Goal: Check status

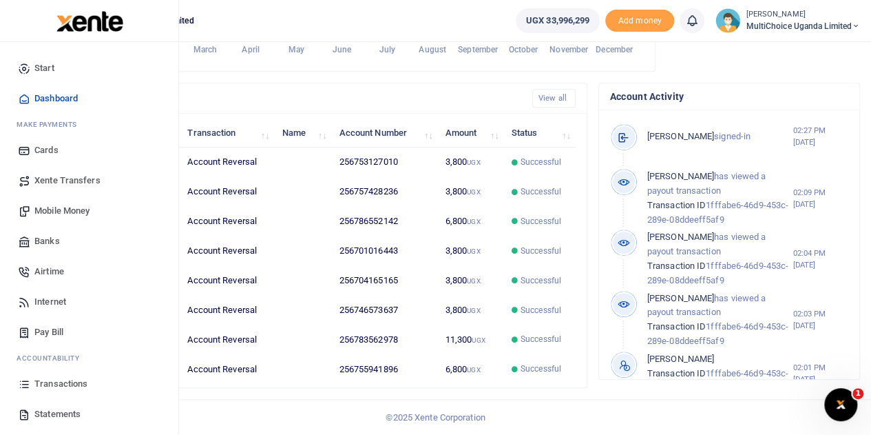
click at [70, 381] on span "Transactions" at bounding box center [60, 384] width 53 height 14
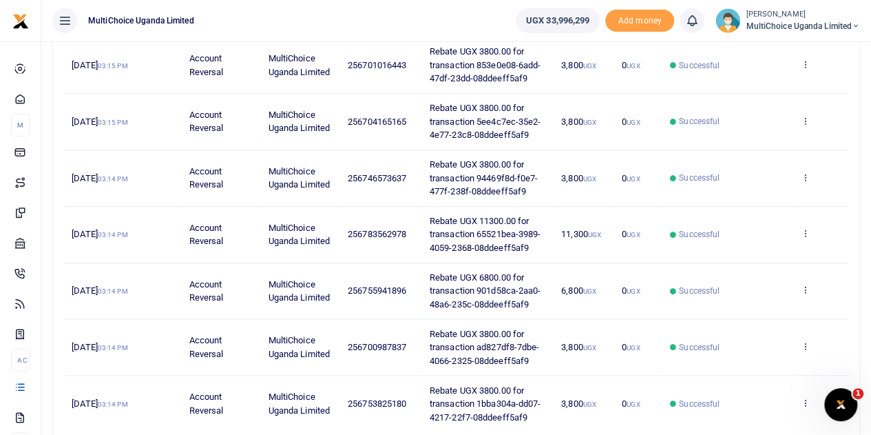
scroll to position [413, 0]
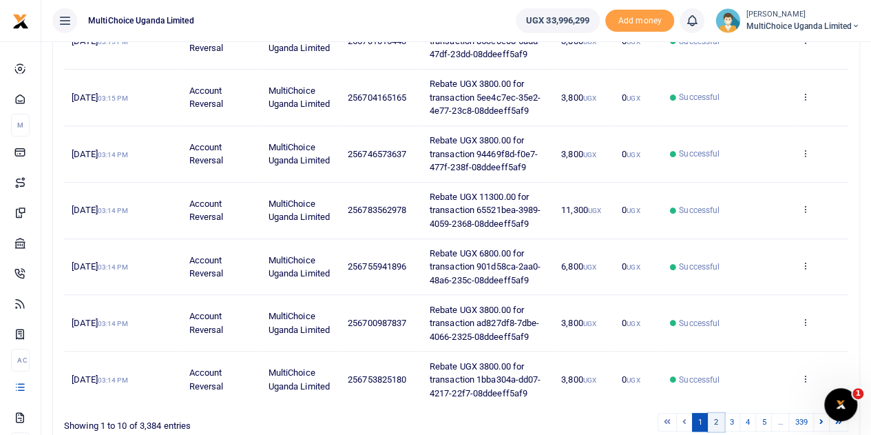
click at [721, 418] on link "2" at bounding box center [716, 422] width 17 height 19
click at [737, 420] on link "3" at bounding box center [732, 422] width 17 height 19
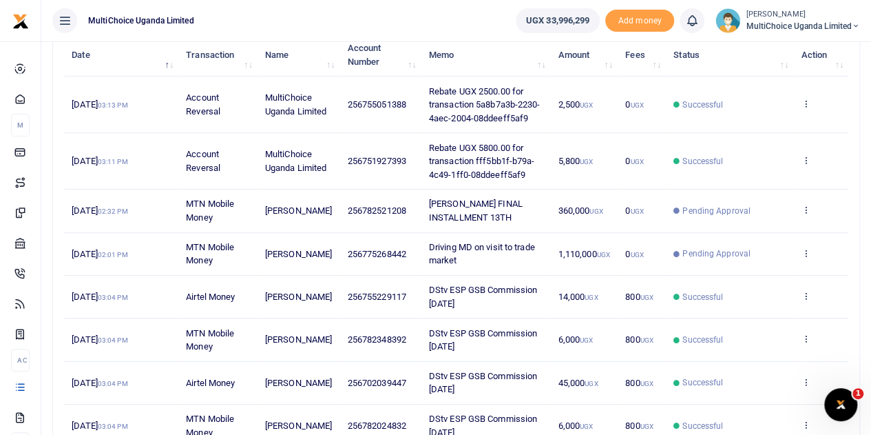
scroll to position [163, 0]
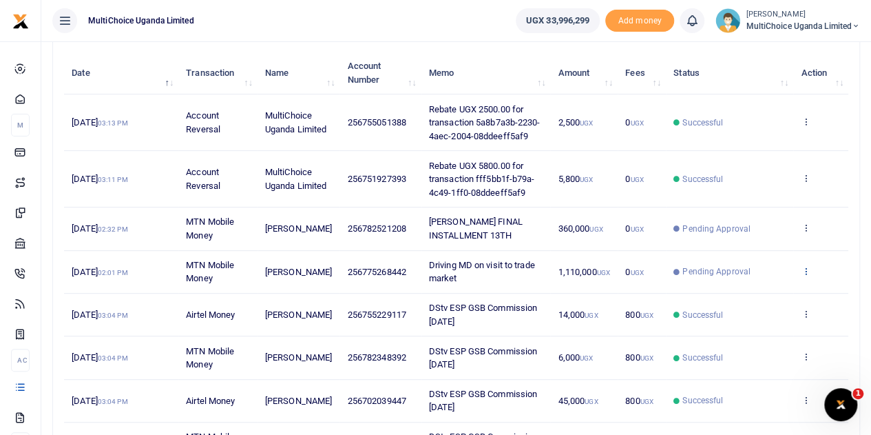
click at [802, 267] on icon at bounding box center [805, 271] width 9 height 10
click at [730, 290] on link "View details" at bounding box center [755, 292] width 109 height 19
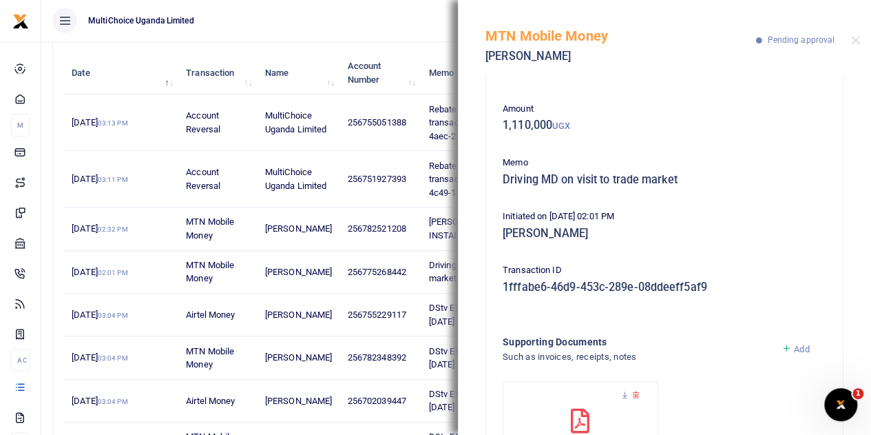
scroll to position [9, 0]
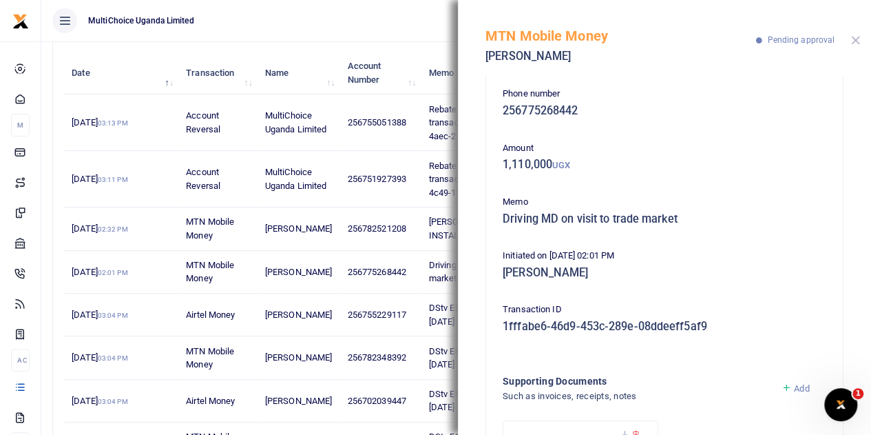
click at [858, 36] on button "Close" at bounding box center [855, 40] width 9 height 9
